Goal: Find specific page/section: Find specific page/section

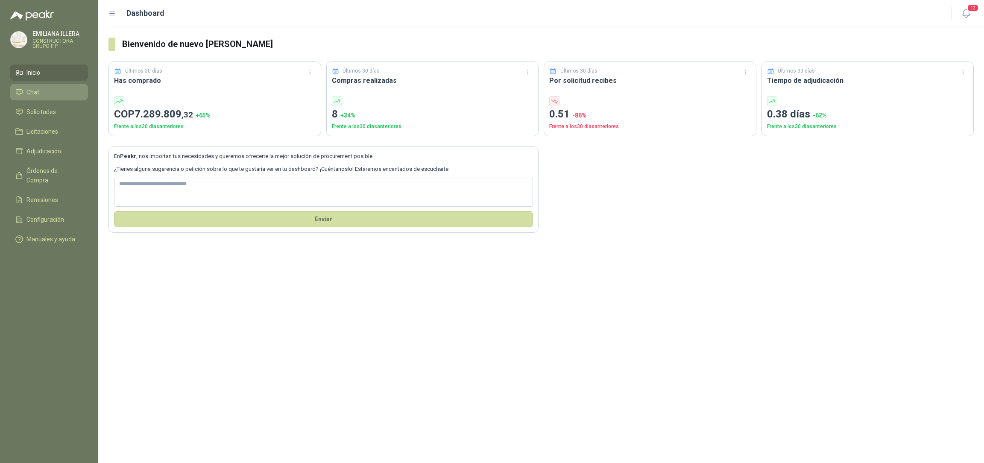
click at [48, 96] on li "Chat" at bounding box center [48, 92] width 67 height 9
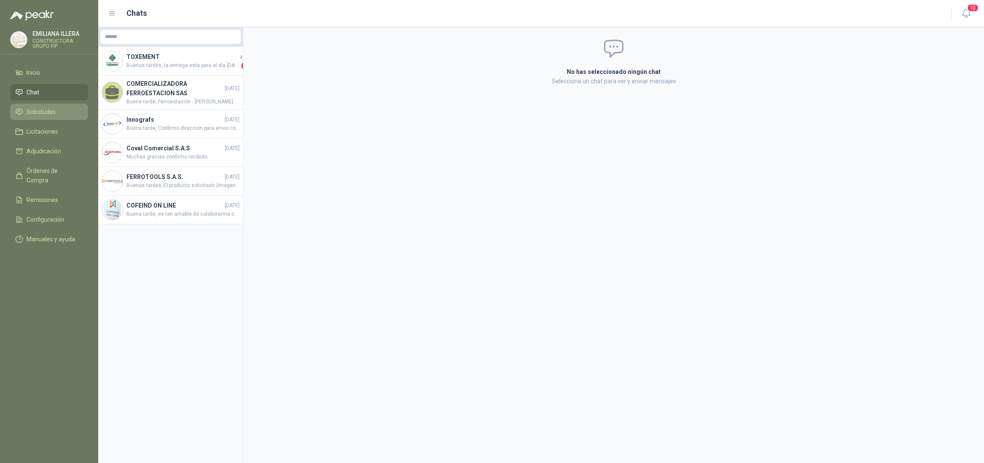
click at [53, 113] on span "Solicitudes" at bounding box center [40, 111] width 29 height 9
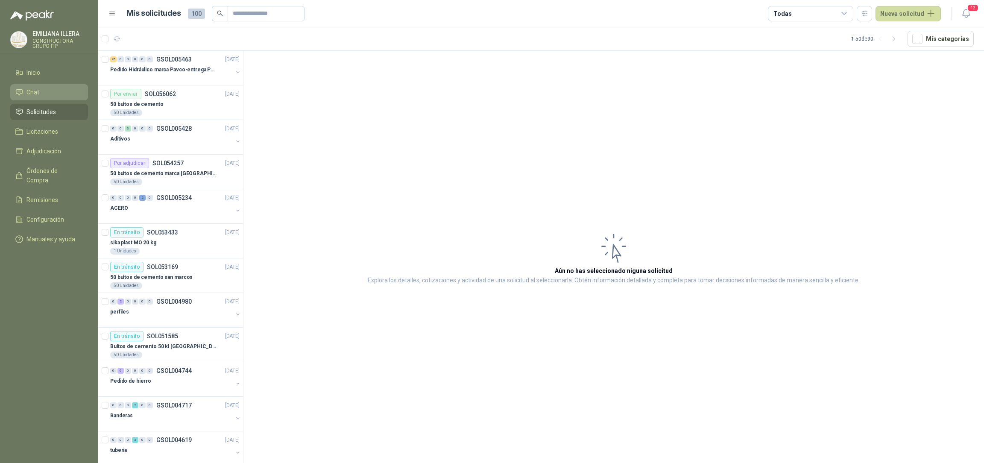
click at [56, 92] on li "Chat" at bounding box center [48, 92] width 67 height 9
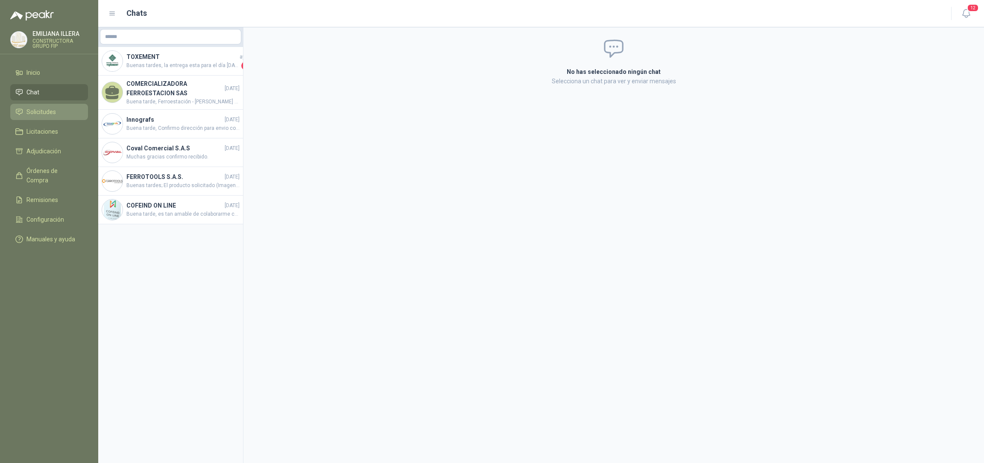
click at [50, 113] on span "Solicitudes" at bounding box center [40, 111] width 29 height 9
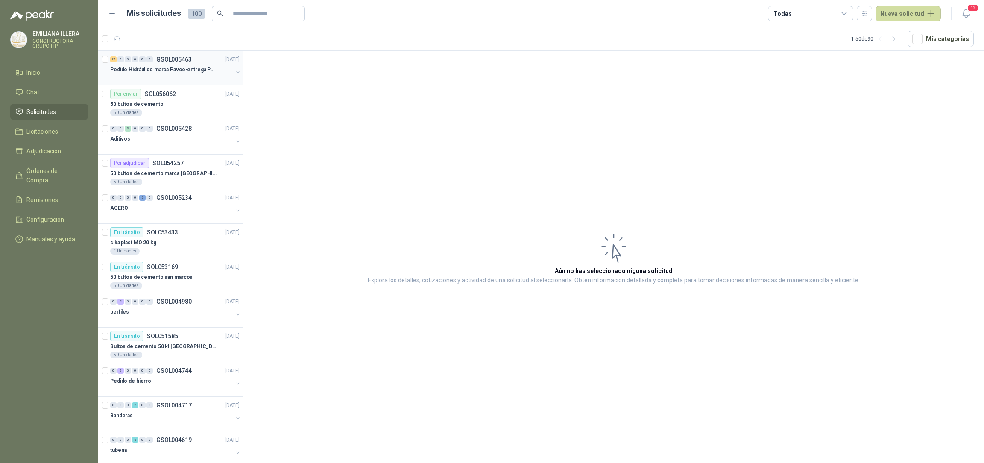
click at [168, 78] on div at bounding box center [171, 78] width 123 height 7
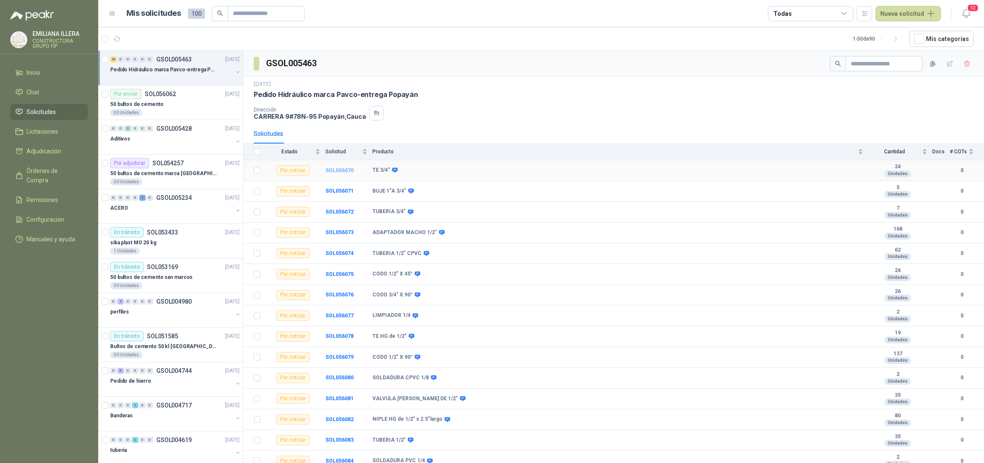
click at [336, 169] on b "SOL056070" at bounding box center [339, 170] width 28 height 6
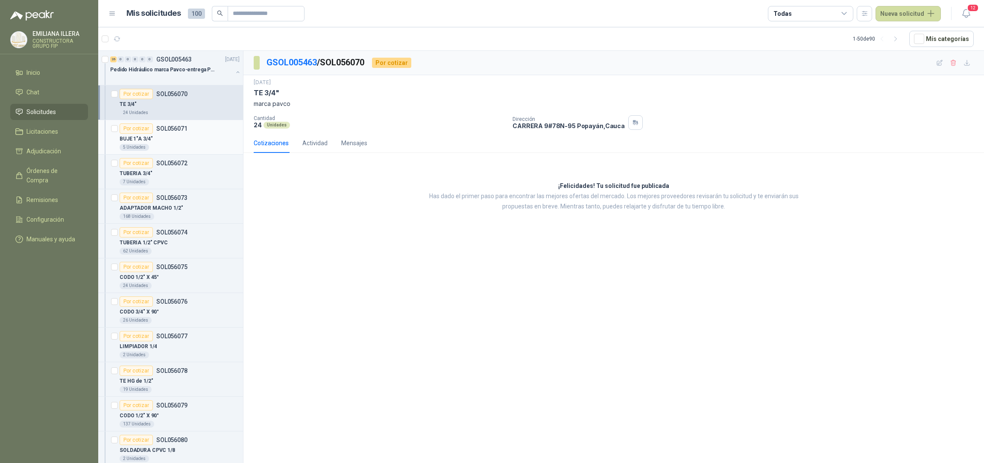
click at [193, 138] on div "BUJE 1"A 3/4"" at bounding box center [180, 139] width 120 height 10
